Goal: Find contact information: Find contact information

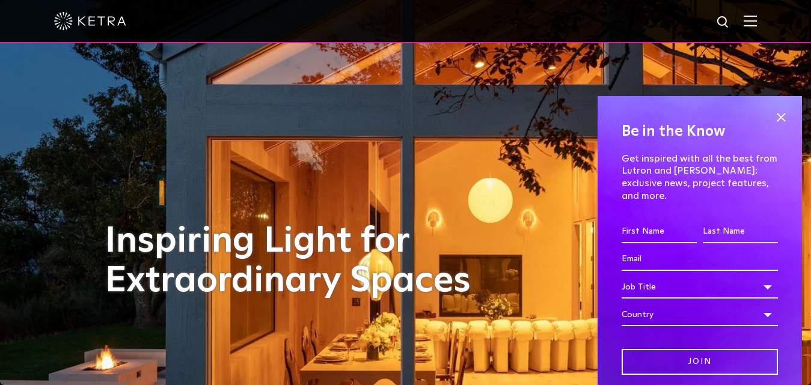
click at [658, 232] on input "First name *" at bounding box center [659, 232] width 75 height 23
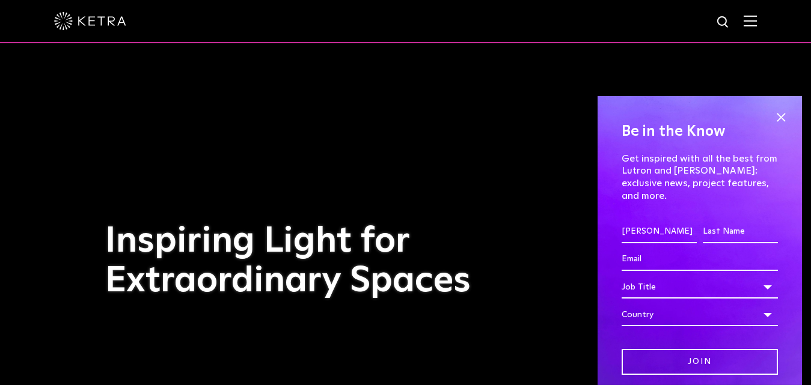
type input "[PERSON_NAME]"
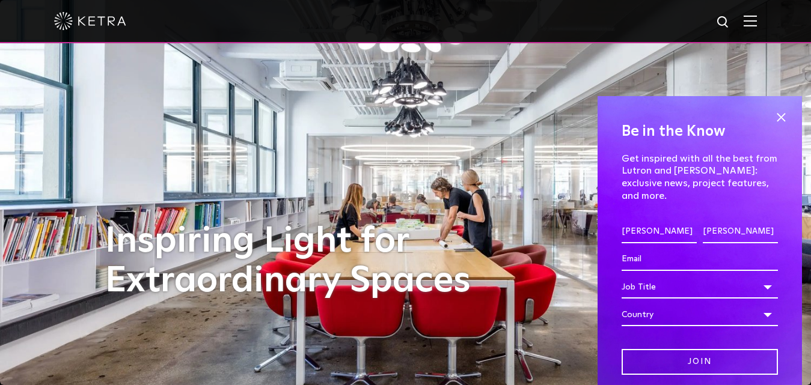
type input "[PERSON_NAME]"
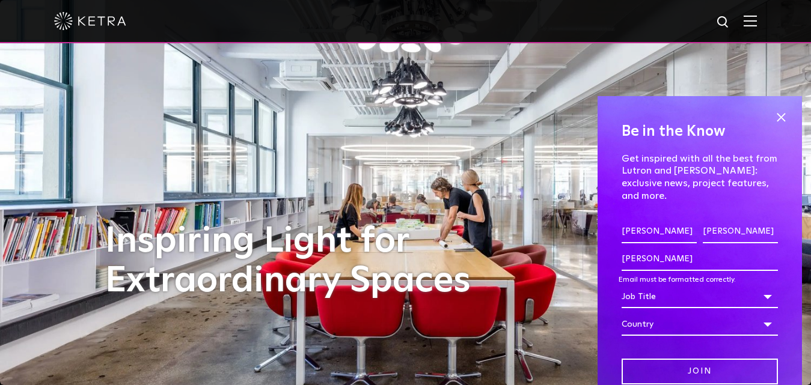
type input "[PERSON_NAME][EMAIL_ADDRESS][PERSON_NAME][DOMAIN_NAME]"
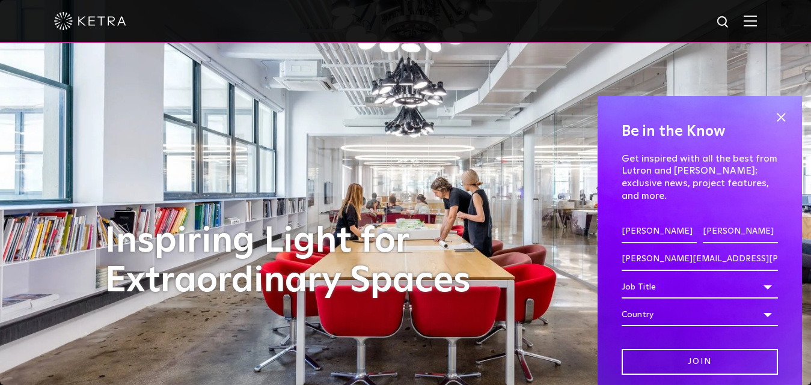
click at [752, 291] on div "Job Title" at bounding box center [700, 287] width 156 height 23
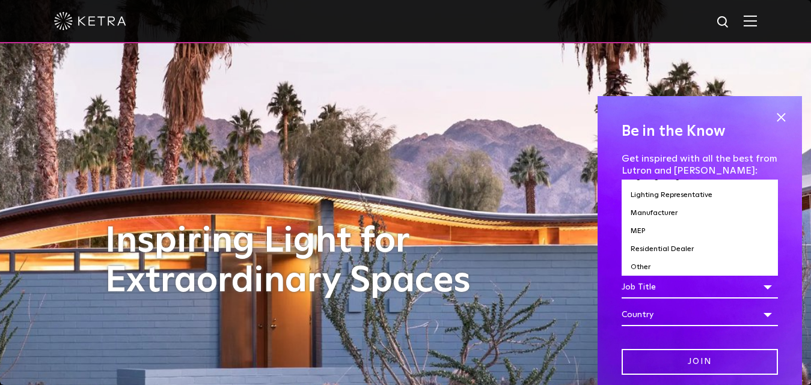
scroll to position [112, 0]
click at [642, 260] on li "Other" at bounding box center [700, 267] width 156 height 18
select select "Other"
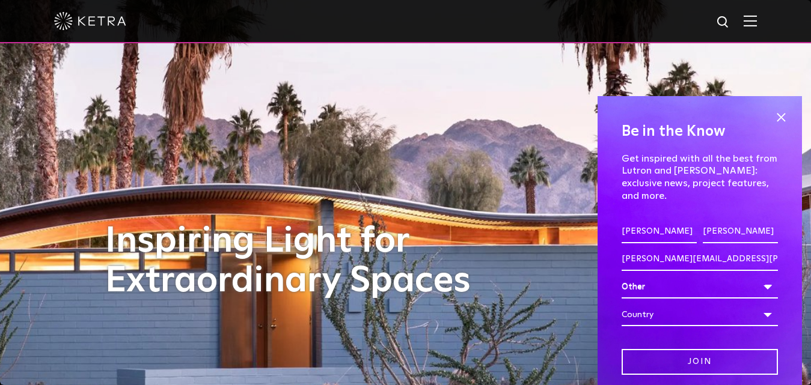
click at [732, 320] on div "Country" at bounding box center [700, 315] width 156 height 23
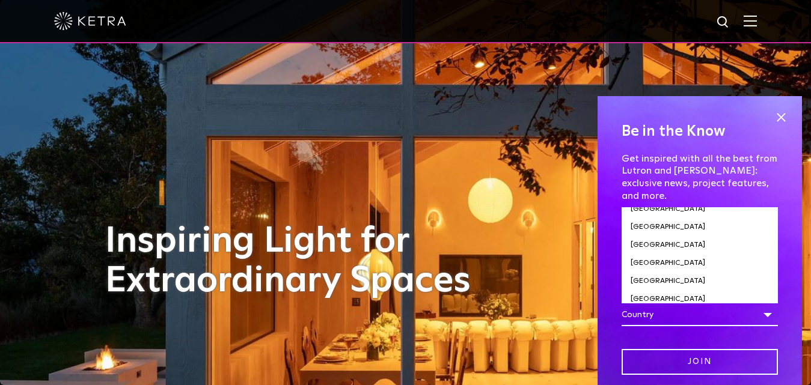
scroll to position [4083, 0]
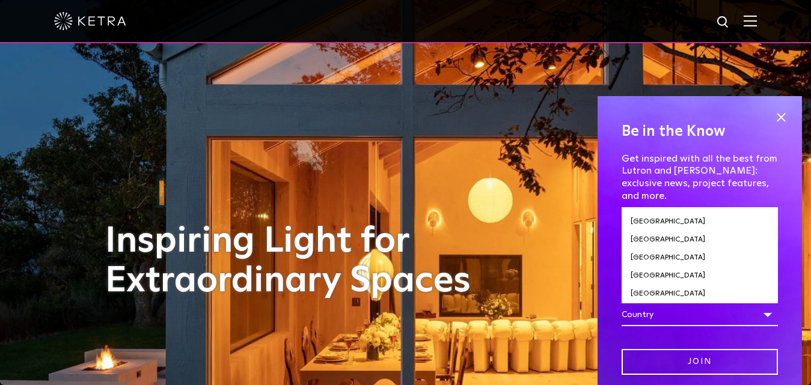
click at [639, 303] on li "[GEOGRAPHIC_DATA]" at bounding box center [700, 312] width 156 height 18
select select "[GEOGRAPHIC_DATA]"
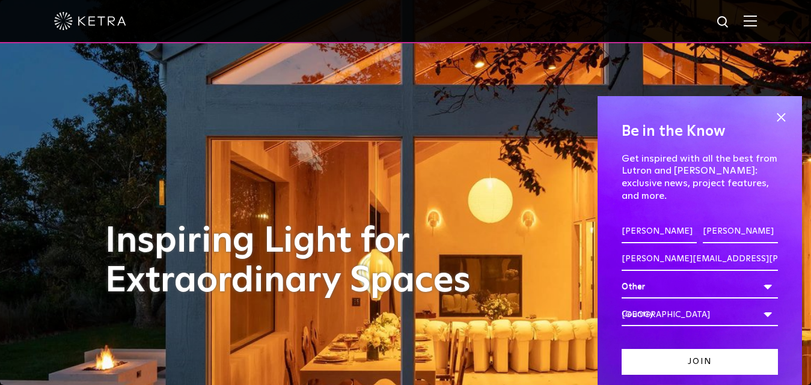
click at [704, 365] on input "Join" at bounding box center [700, 362] width 156 height 26
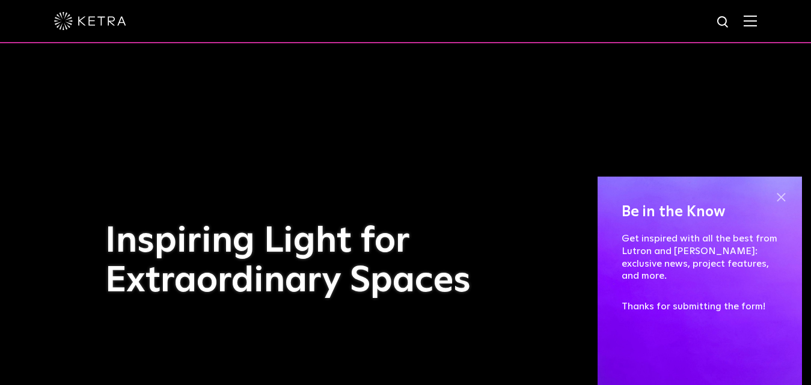
click at [779, 207] on span at bounding box center [781, 198] width 18 height 18
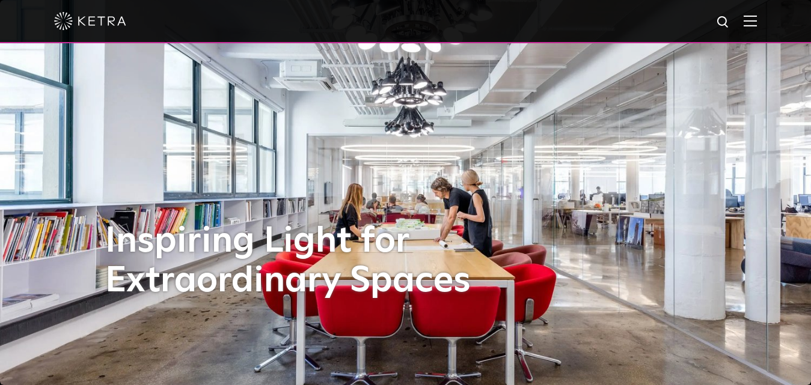
click at [757, 25] on img at bounding box center [750, 20] width 13 height 11
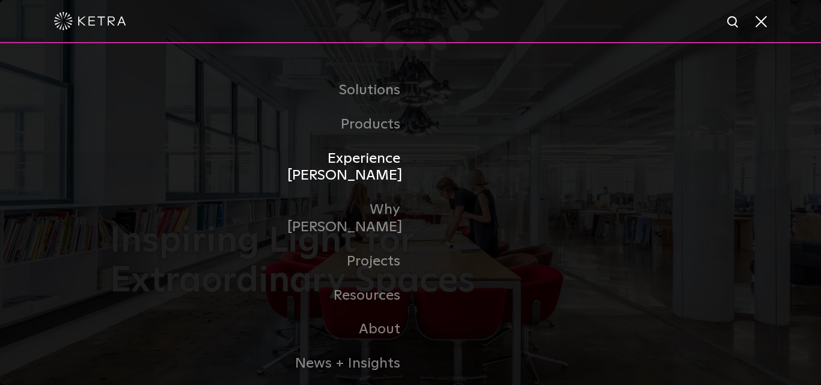
click at [378, 164] on link "Experience [PERSON_NAME]" at bounding box center [348, 168] width 123 height 52
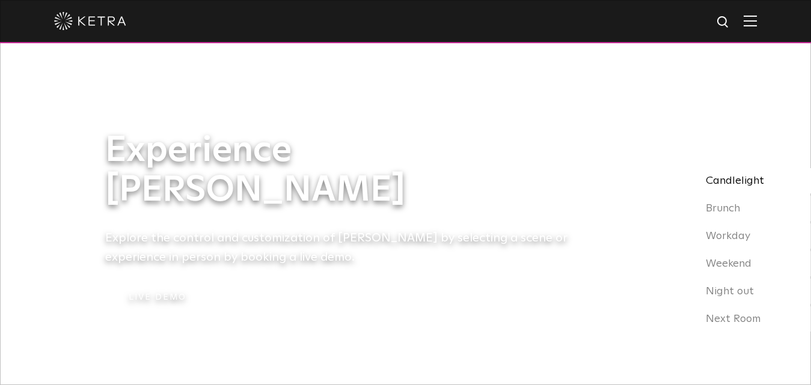
select select "Other"
select select "[GEOGRAPHIC_DATA]"
select select "Other"
select select "[GEOGRAPHIC_DATA]"
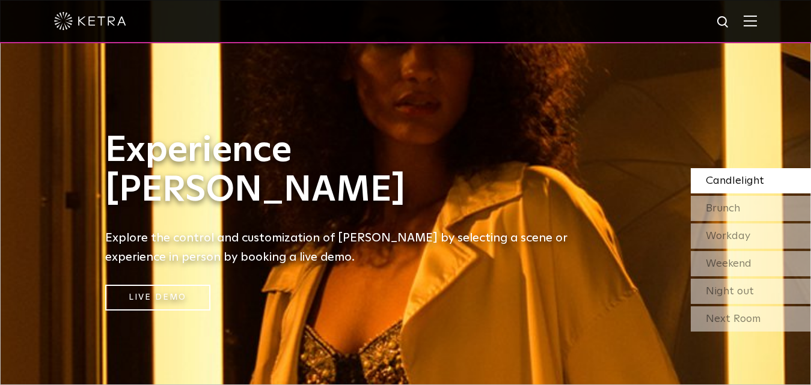
select select "Other"
select select "[GEOGRAPHIC_DATA]"
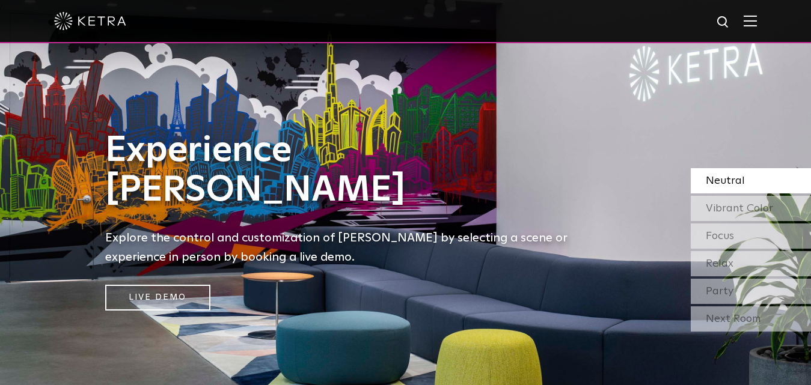
click at [757, 27] on span at bounding box center [750, 21] width 13 height 12
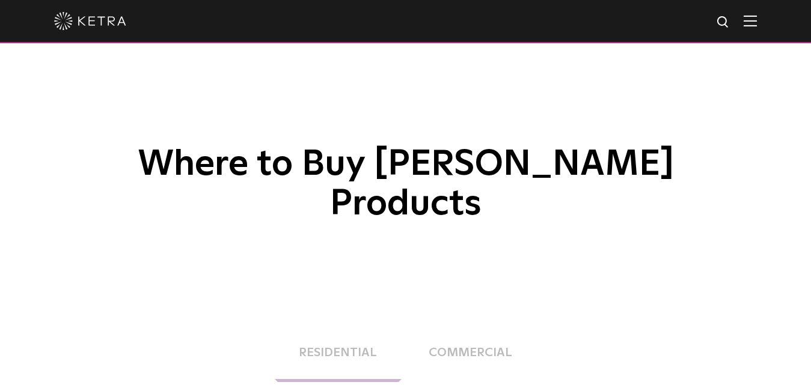
select select "Other"
select select "[GEOGRAPHIC_DATA]"
select select "Other"
select select "[GEOGRAPHIC_DATA]"
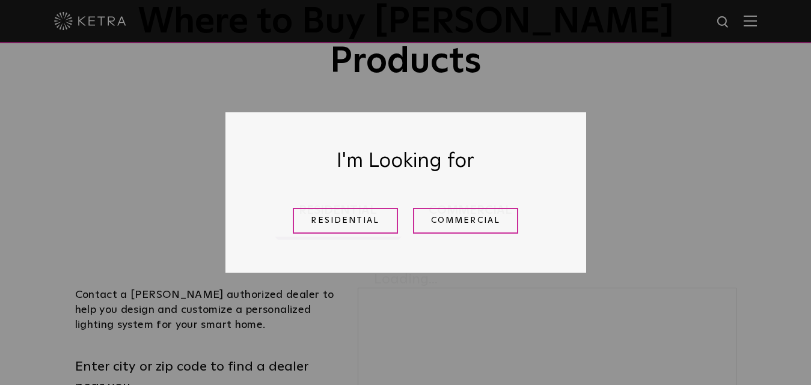
scroll to position [144, 0]
click at [372, 223] on link "Residential" at bounding box center [345, 221] width 105 height 26
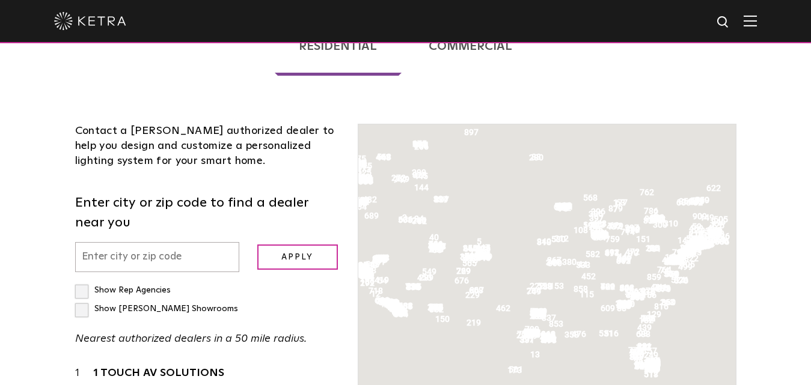
click at [209, 242] on input "text" at bounding box center [157, 257] width 164 height 31
click at [176, 242] on input "text" at bounding box center [157, 257] width 164 height 31
click at [173, 242] on input "text" at bounding box center [157, 257] width 164 height 31
click at [131, 242] on input "text" at bounding box center [157, 257] width 164 height 31
click at [201, 242] on input "text" at bounding box center [157, 257] width 164 height 31
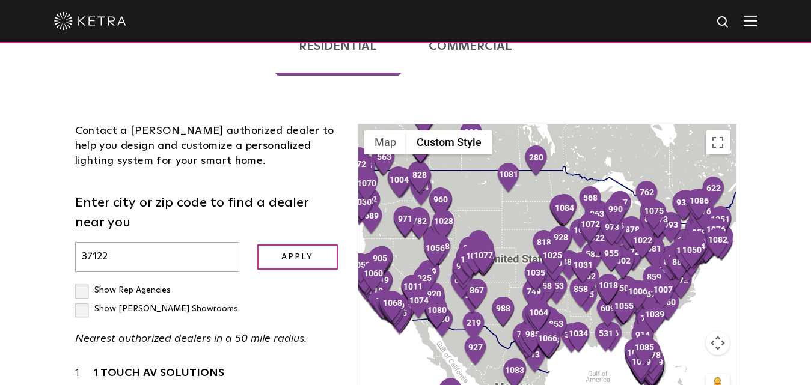
type input "37122"
click at [79, 286] on label "Show Rep Agencies" at bounding box center [123, 290] width 96 height 8
click at [79, 281] on input "Show Rep Agencies" at bounding box center [79, 285] width 8 height 8
checkbox input "true"
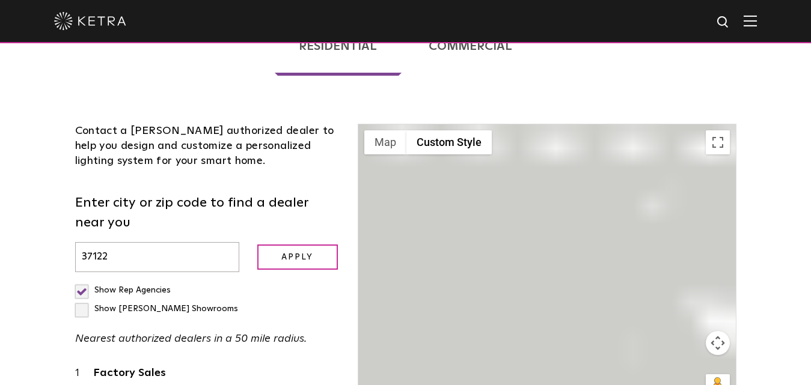
click at [187, 305] on label "Show [PERSON_NAME] Showrooms" at bounding box center [156, 309] width 163 height 8
click at [83, 281] on input "Show [PERSON_NAME] Showrooms" at bounding box center [79, 285] width 8 height 8
click at [187, 305] on label "Show [PERSON_NAME] Showrooms" at bounding box center [156, 309] width 163 height 8
click at [83, 281] on input "Show [PERSON_NAME] Showrooms" at bounding box center [79, 285] width 8 height 8
click at [187, 305] on label "Show [PERSON_NAME] Showrooms" at bounding box center [156, 309] width 163 height 8
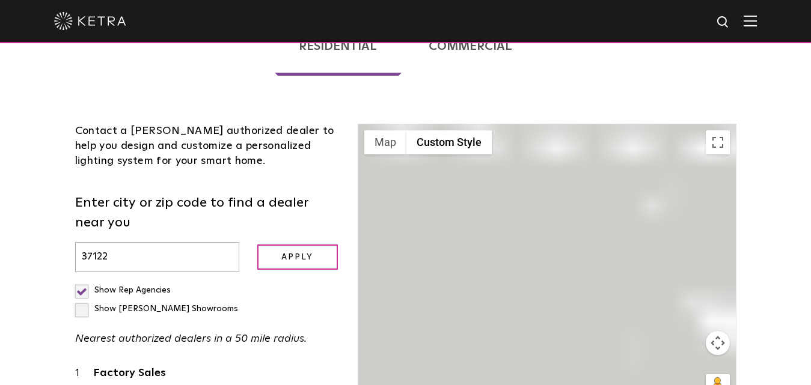
click at [83, 281] on input "Show [PERSON_NAME] Showrooms" at bounding box center [79, 285] width 8 height 8
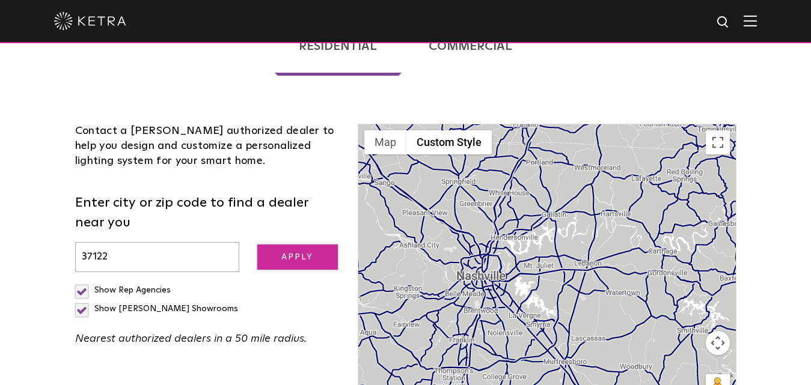
click at [302, 245] on input "Apply" at bounding box center [297, 258] width 81 height 26
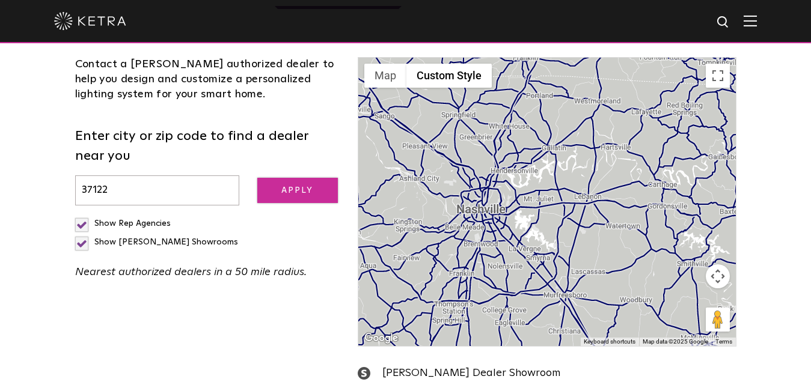
scroll to position [370, 0]
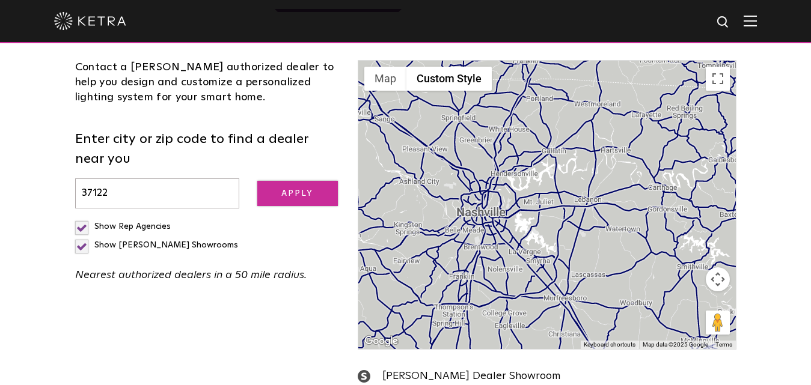
click at [296, 181] on input "Apply" at bounding box center [297, 194] width 81 height 26
click at [314, 181] on input "Apply" at bounding box center [297, 194] width 81 height 26
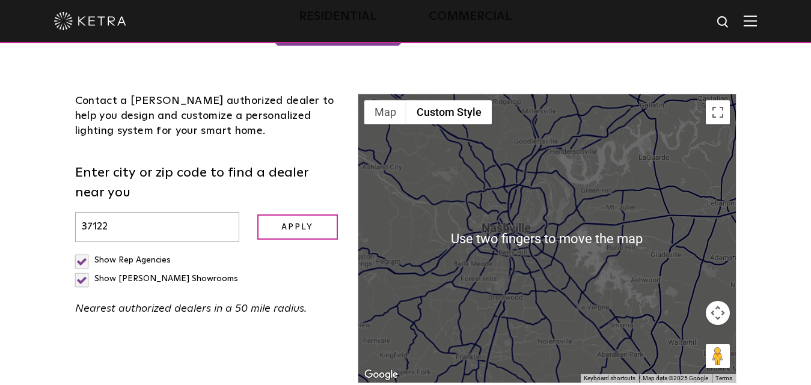
scroll to position [335, 0]
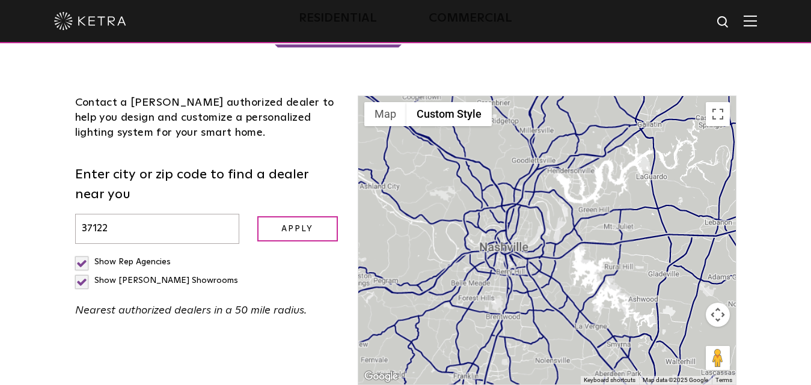
click at [187, 277] on label "Show [PERSON_NAME] Showrooms" at bounding box center [156, 281] width 163 height 8
click at [83, 253] on input "Show [PERSON_NAME] Showrooms" at bounding box center [79, 257] width 8 height 8
checkbox input "false"
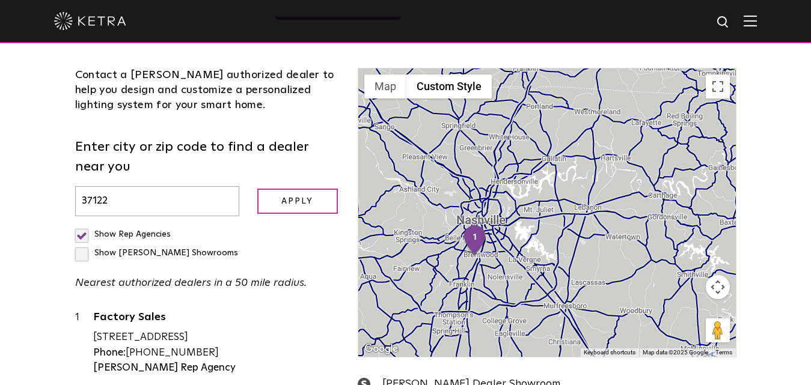
scroll to position [361, 0]
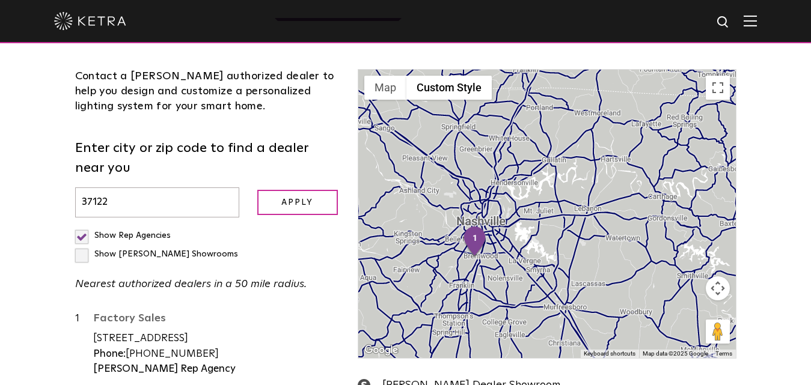
click at [136, 313] on link "Factory Sales" at bounding box center [216, 320] width 247 height 15
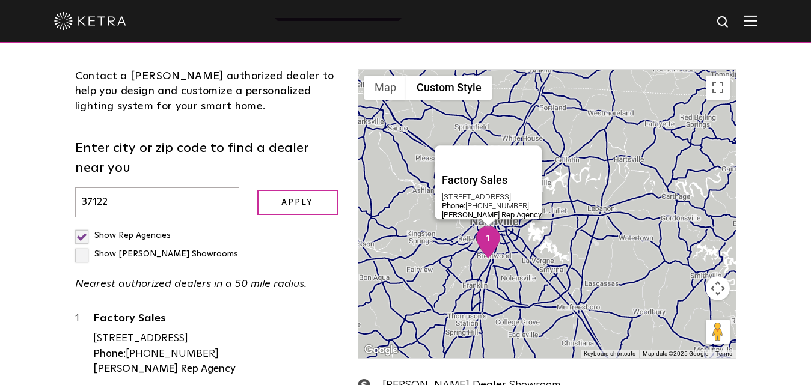
drag, startPoint x: 185, startPoint y: 305, endPoint x: 84, endPoint y: 259, distance: 111.1
click at [84, 311] on div "1 Factory Sales [STREET_ADDRESS] Phone: [PHONE_NUMBER] [PERSON_NAME] Rep Agency" at bounding box center [207, 344] width 265 height 66
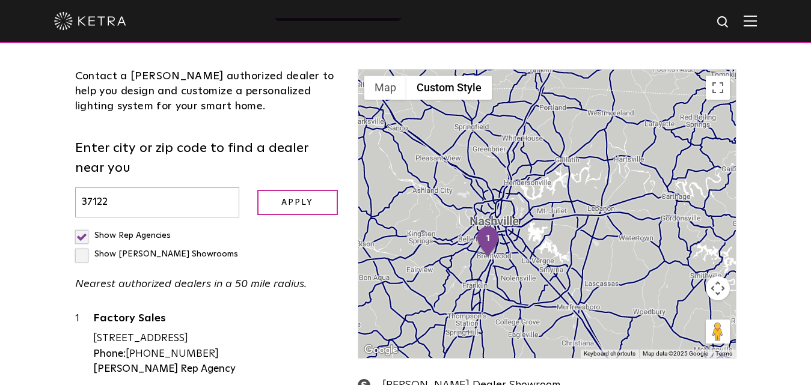
click at [256, 320] on div "1 Factory Sales [STREET_ADDRESS] Phone: [PHONE_NUMBER] [PERSON_NAME] Rep Agency" at bounding box center [207, 351] width 265 height 81
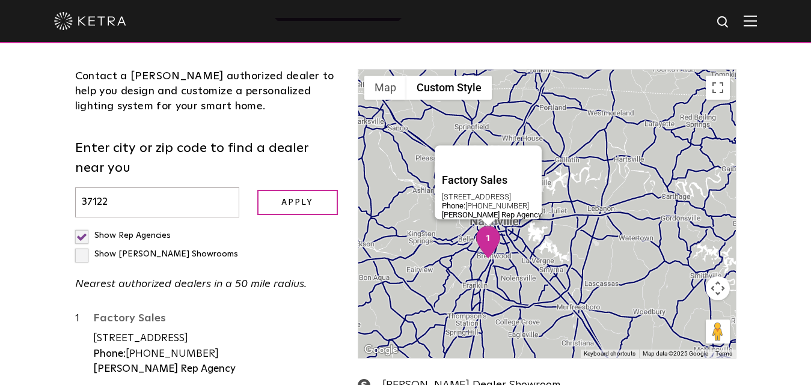
click at [108, 313] on link "Factory Sales" at bounding box center [216, 320] width 247 height 15
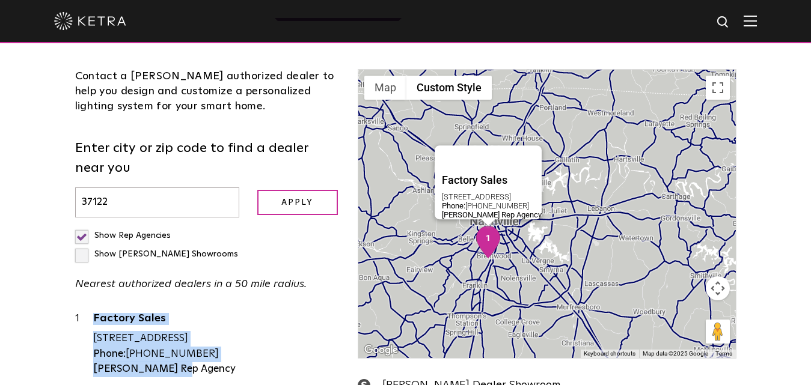
drag, startPoint x: 87, startPoint y: 254, endPoint x: 200, endPoint y: 310, distance: 126.7
click at [200, 311] on div "1 Factory Sales [STREET_ADDRESS] Phone: [PHONE_NUMBER] [PERSON_NAME] Rep Agency" at bounding box center [207, 344] width 265 height 66
copy div "Factory Sales [STREET_ADDRESS] Phone: [PHONE_NUMBER] [PERSON_NAME] Rep Agency"
